Goal: Find specific page/section: Find specific page/section

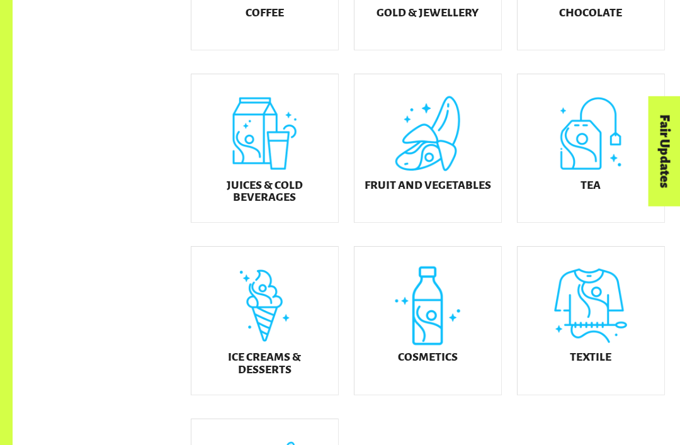
scroll to position [439, 0]
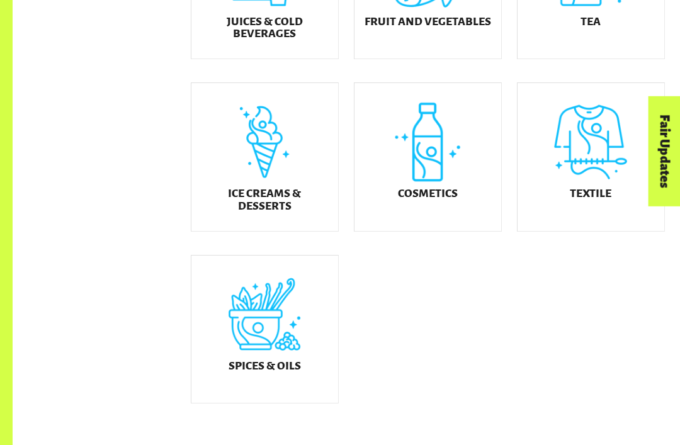
click at [279, 213] on h5 "Ice Creams & Desserts" at bounding box center [264, 200] width 126 height 25
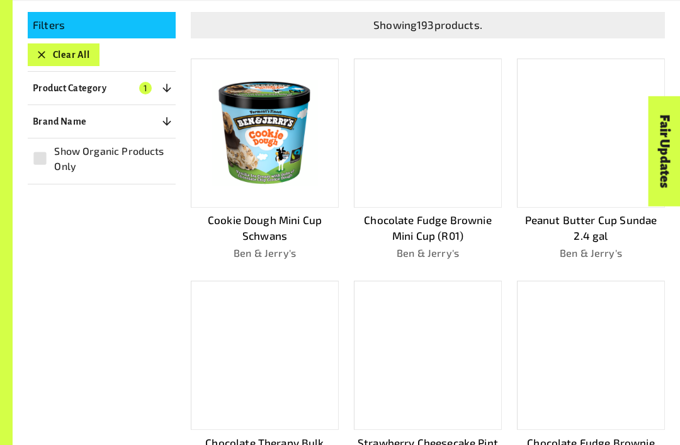
scroll to position [270, 0]
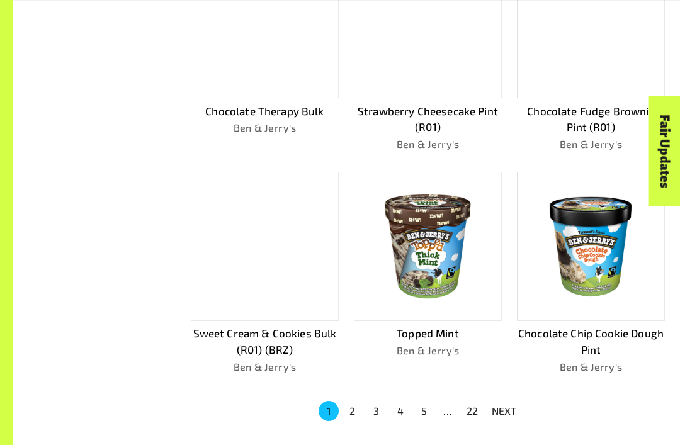
click at [357, 410] on button "2" at bounding box center [352, 411] width 20 height 20
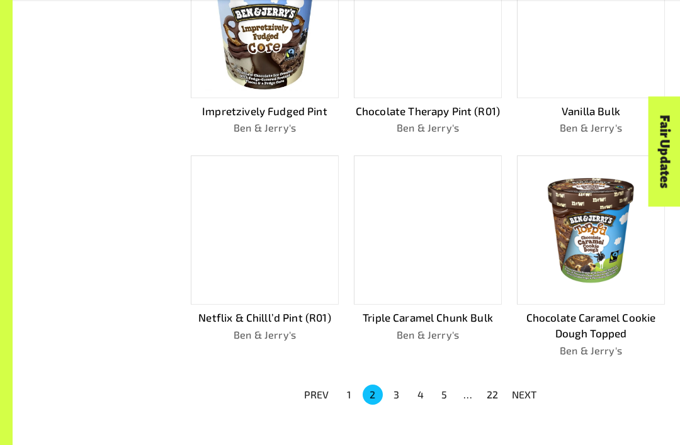
click at [403, 389] on button "3" at bounding box center [396, 394] width 20 height 20
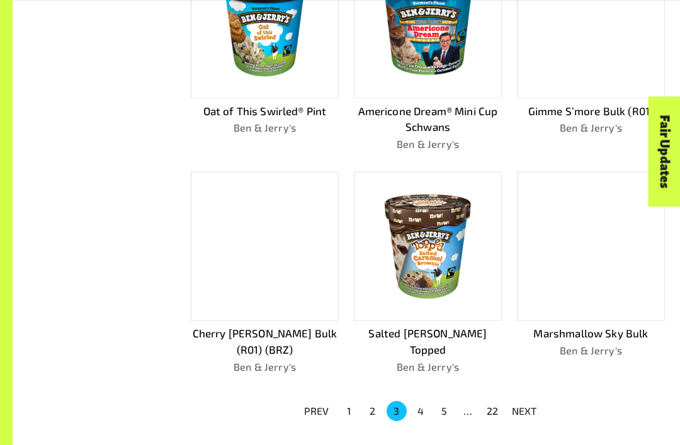
click at [422, 406] on button "4" at bounding box center [420, 411] width 20 height 20
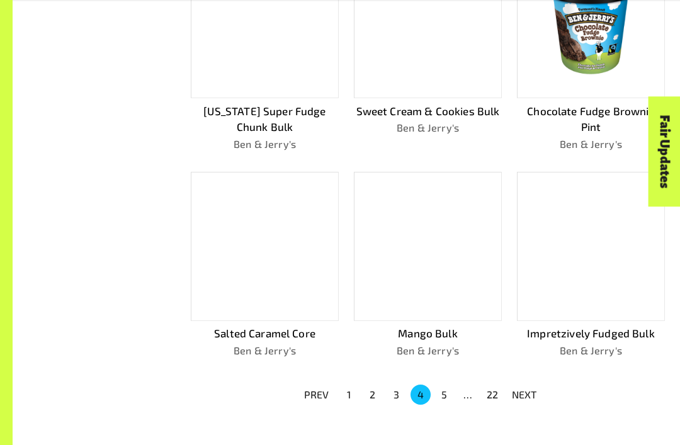
click at [449, 389] on button "5" at bounding box center [444, 394] width 20 height 20
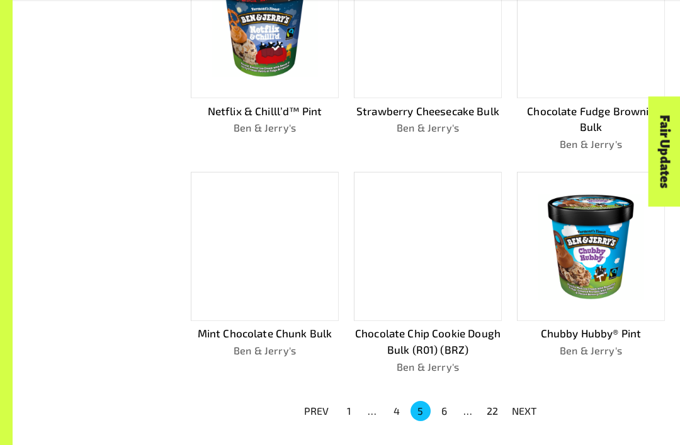
click at [449, 401] on button "6" at bounding box center [444, 411] width 20 height 20
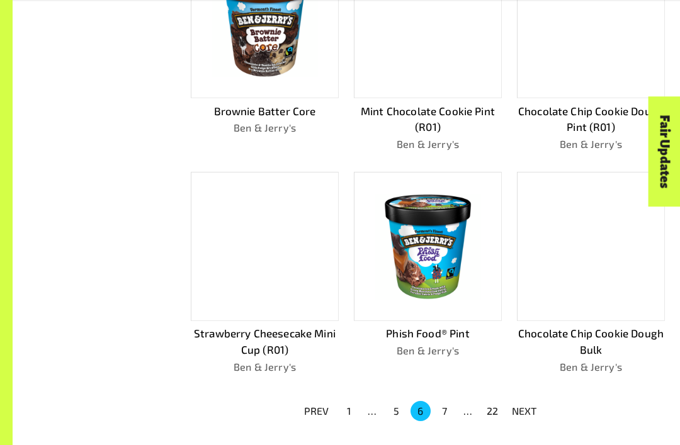
click at [446, 410] on button "7" at bounding box center [444, 411] width 20 height 20
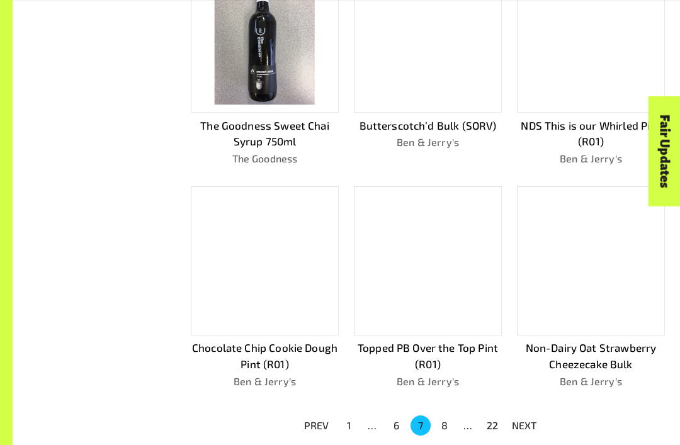
scroll to position [580, 0]
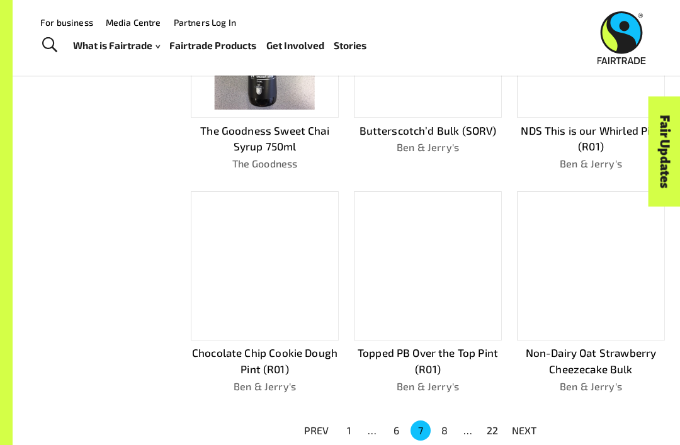
click at [447, 420] on button "8" at bounding box center [444, 430] width 20 height 20
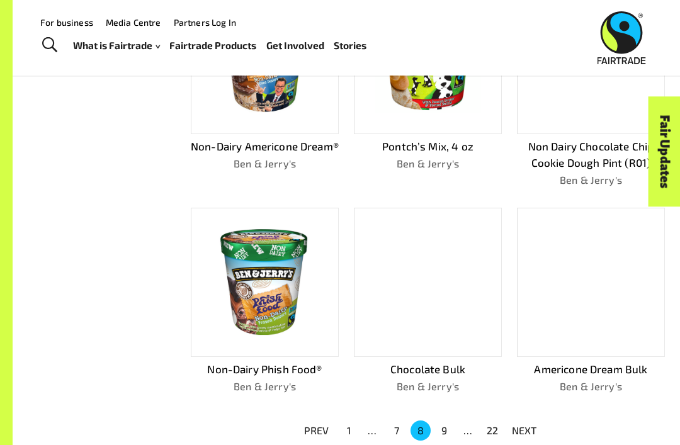
click at [452, 420] on button "9" at bounding box center [444, 430] width 20 height 20
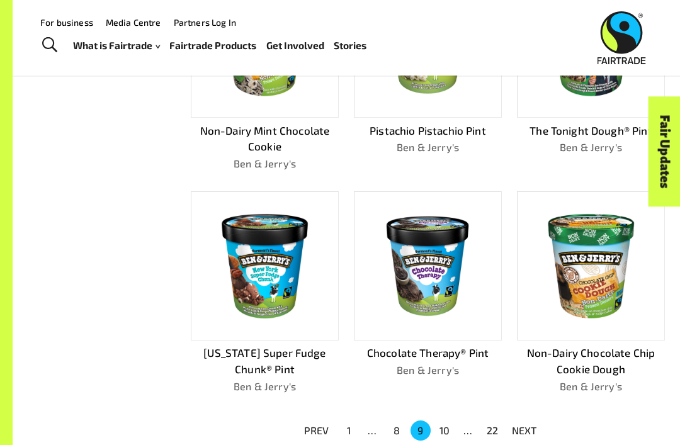
click at [447, 423] on button "10" at bounding box center [444, 430] width 20 height 20
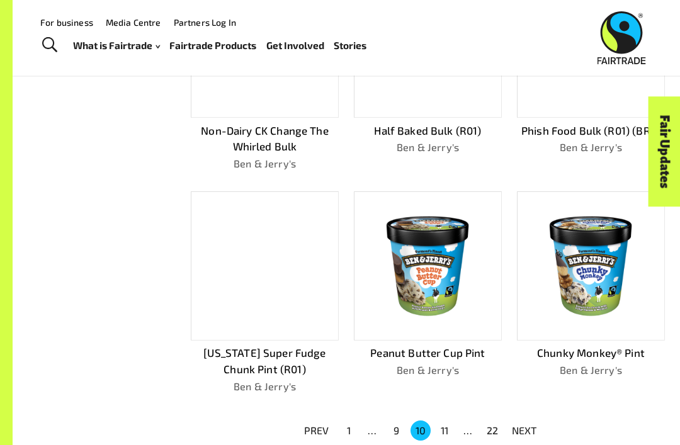
click at [450, 425] on button "11" at bounding box center [444, 430] width 20 height 20
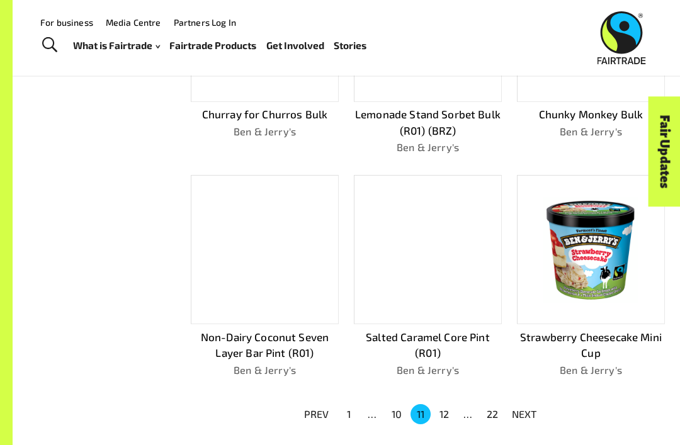
click at [452, 406] on button "12" at bounding box center [444, 414] width 20 height 20
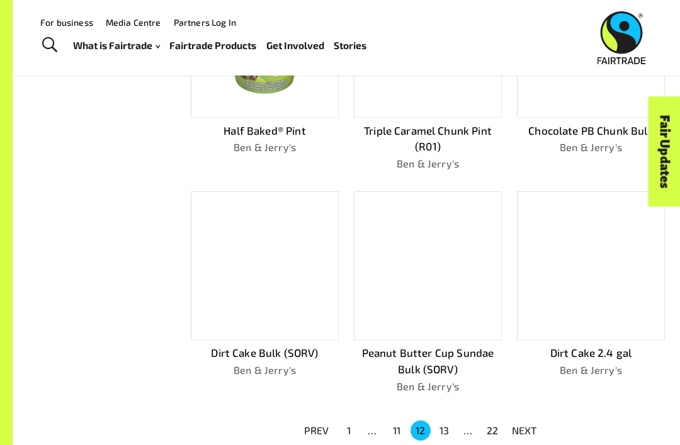
click at [450, 421] on button "13" at bounding box center [444, 430] width 20 height 20
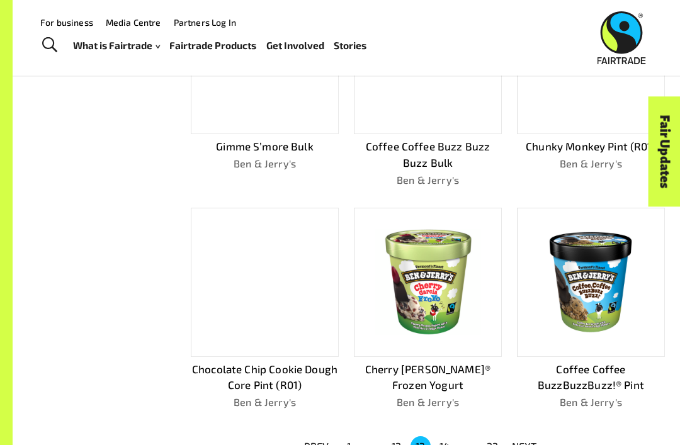
click at [451, 436] on button "14" at bounding box center [444, 446] width 20 height 20
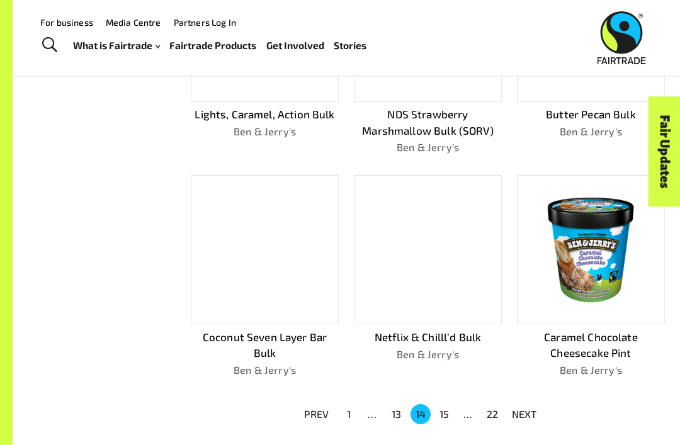
click at [452, 407] on button "15" at bounding box center [444, 414] width 20 height 20
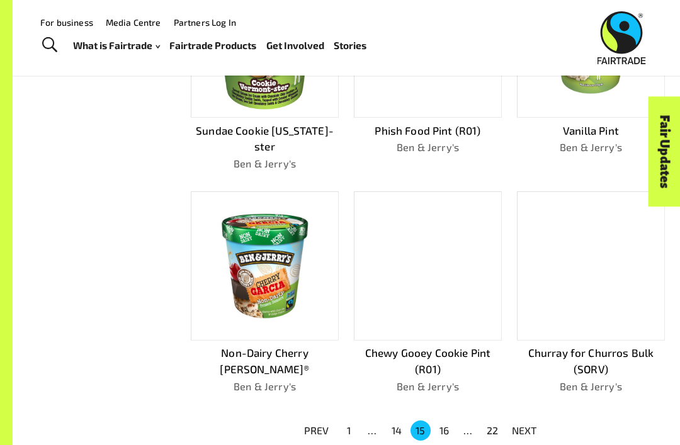
click at [451, 420] on button "16" at bounding box center [444, 430] width 20 height 20
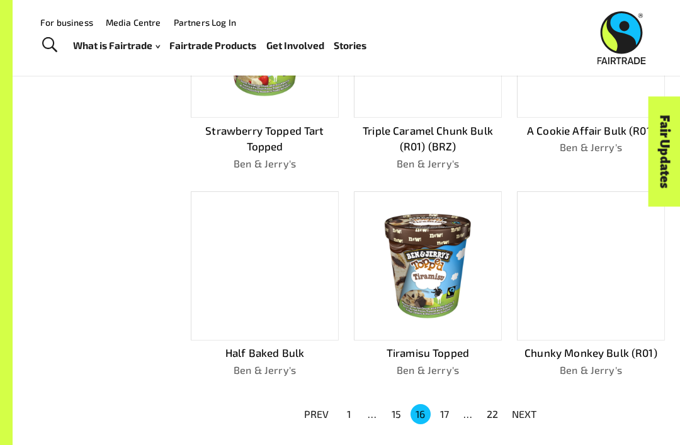
click at [450, 413] on button "17" at bounding box center [444, 414] width 20 height 20
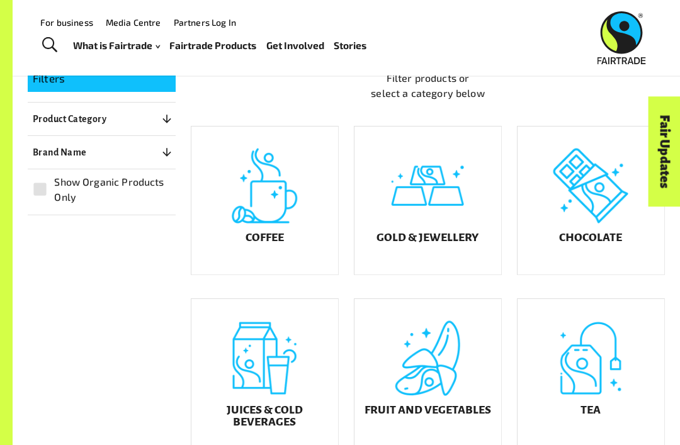
scroll to position [213, 0]
click at [599, 245] on h5 "Chocolate" at bounding box center [590, 238] width 63 height 13
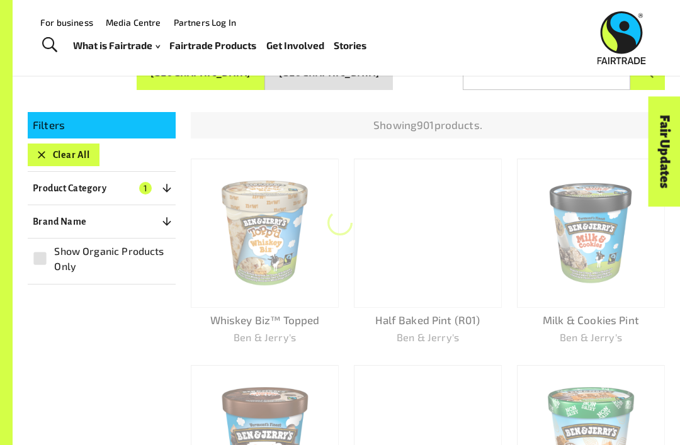
scroll to position [164, 0]
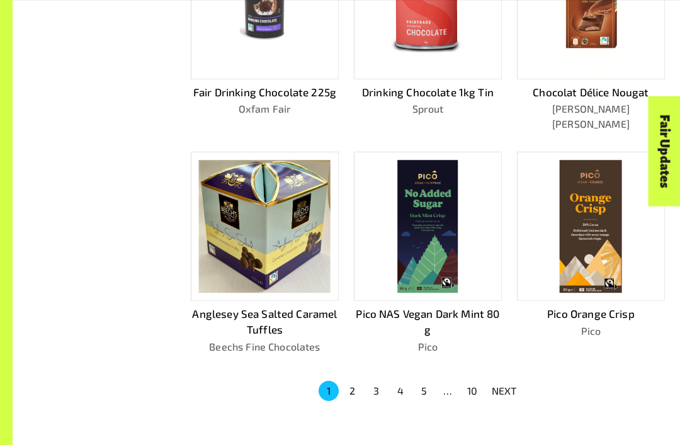
click at [355, 381] on button "2" at bounding box center [352, 391] width 20 height 20
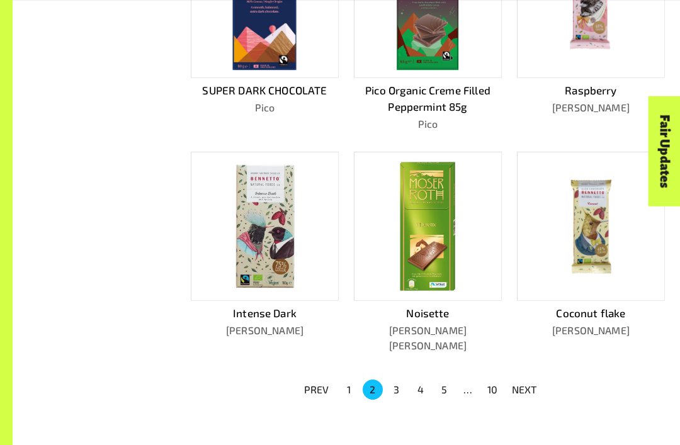
scroll to position [636, 0]
click at [401, 379] on button "3" at bounding box center [396, 389] width 20 height 20
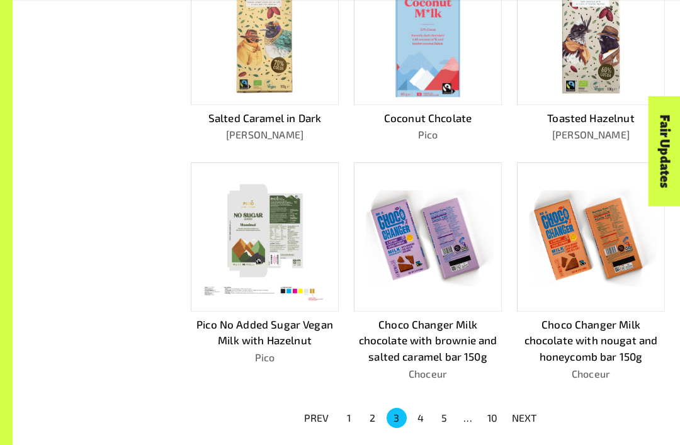
scroll to position [592, 0]
click at [422, 414] on button "4" at bounding box center [420, 418] width 20 height 20
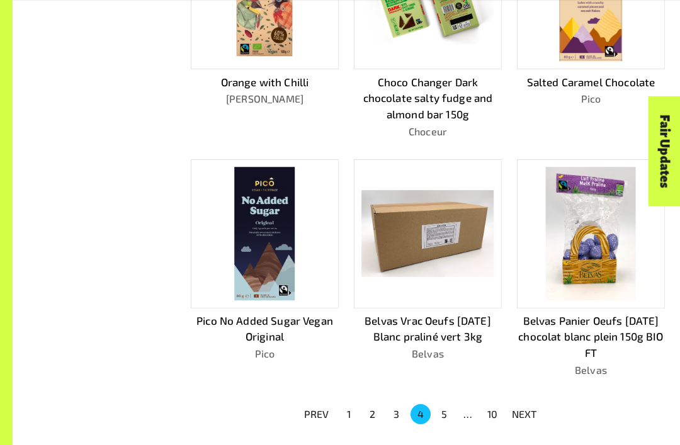
scroll to position [629, 0]
click at [447, 408] on button "5" at bounding box center [444, 413] width 20 height 20
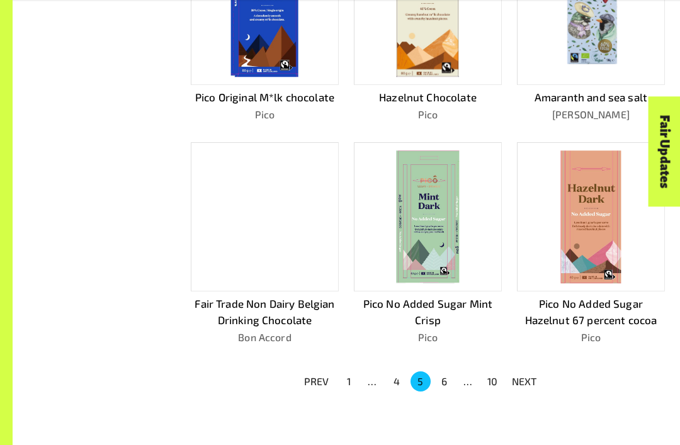
click at [447, 371] on button "6" at bounding box center [444, 381] width 20 height 20
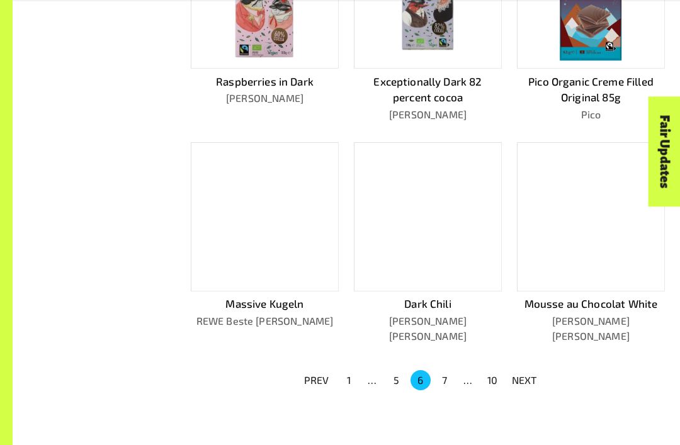
click at [443, 370] on button "7" at bounding box center [444, 380] width 20 height 20
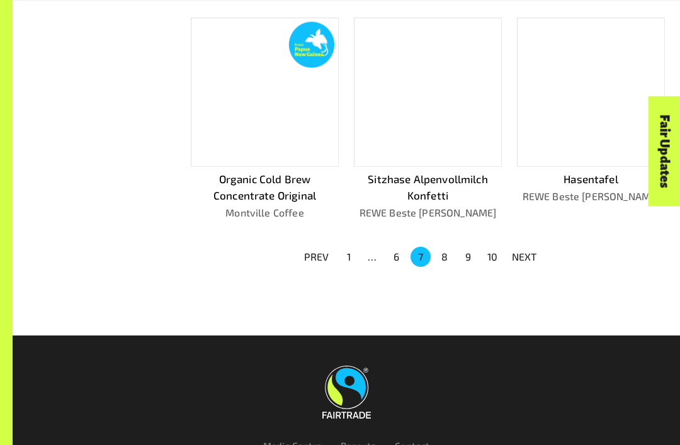
click at [453, 252] on button "8" at bounding box center [444, 257] width 20 height 20
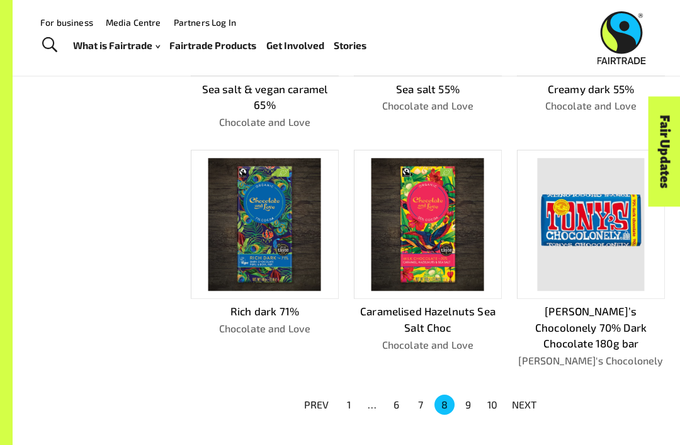
scroll to position [634, 0]
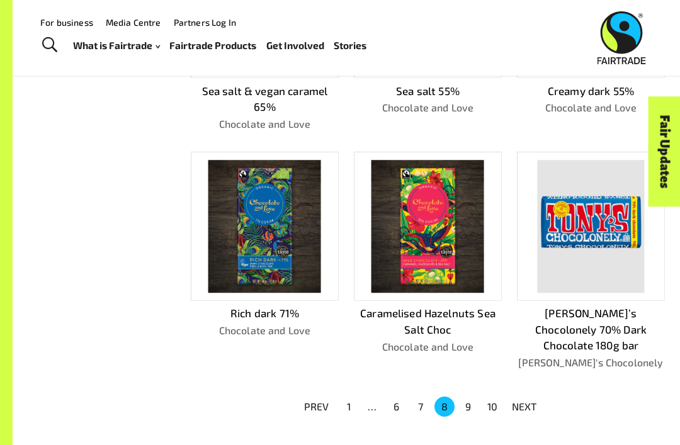
click at [474, 396] on button "9" at bounding box center [468, 406] width 20 height 20
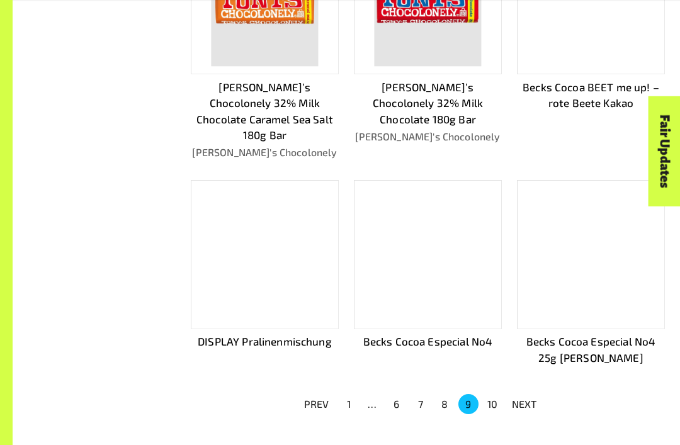
scroll to position [671, 0]
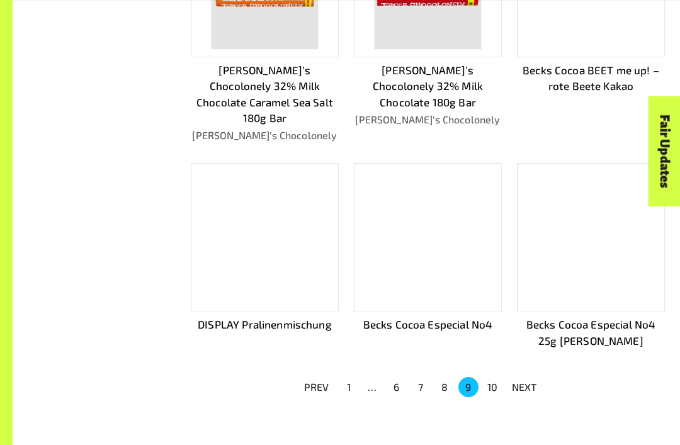
click at [486, 378] on button "10" at bounding box center [492, 388] width 20 height 20
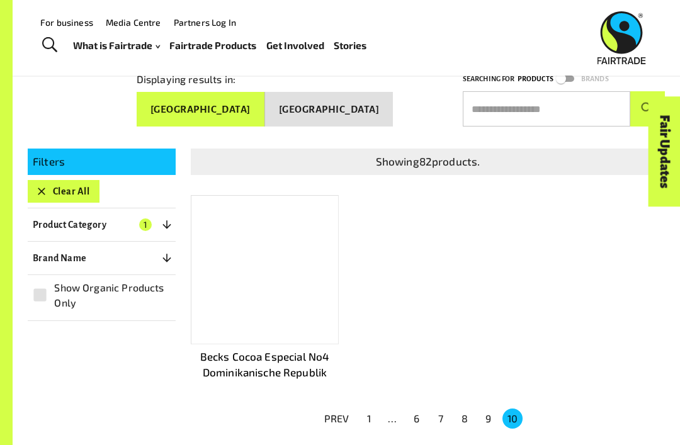
scroll to position [132, 0]
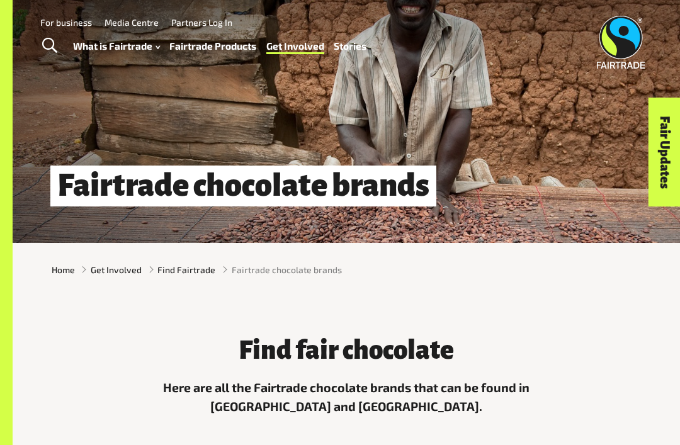
scroll to position [30, 0]
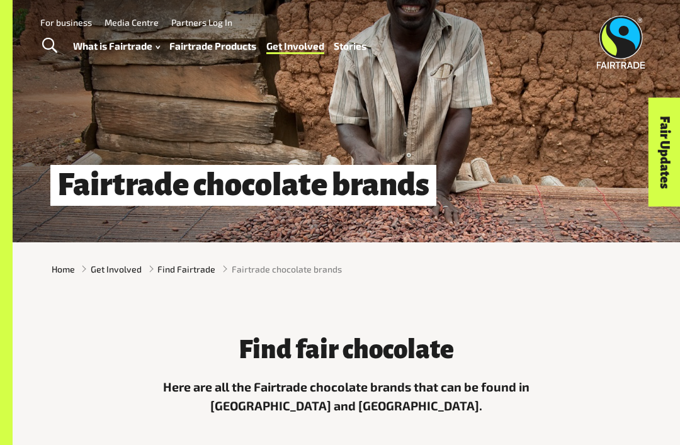
click at [213, 20] on link "Partners Log In" at bounding box center [201, 22] width 61 height 11
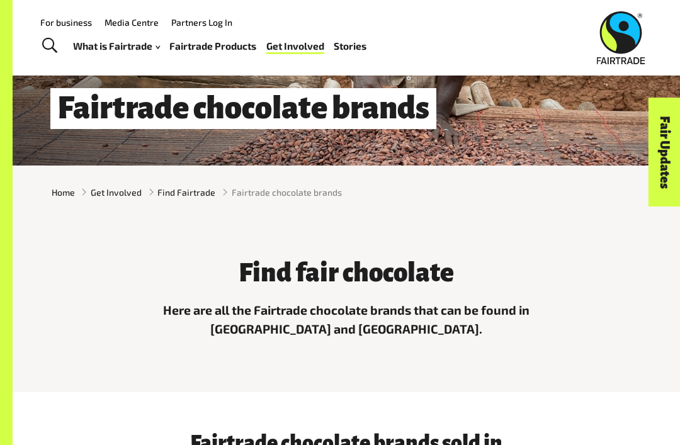
scroll to position [98, 0]
